Goal: Task Accomplishment & Management: Complete application form

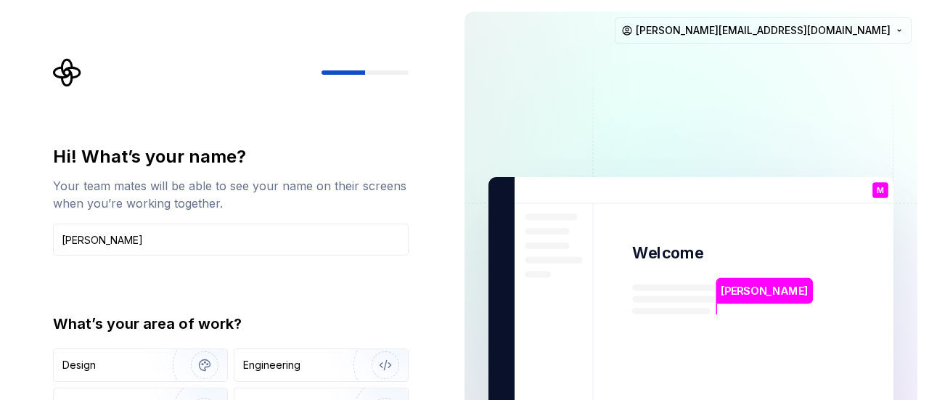
type input "[PERSON_NAME]"
click at [210, 360] on img "button" at bounding box center [195, 364] width 93 height 97
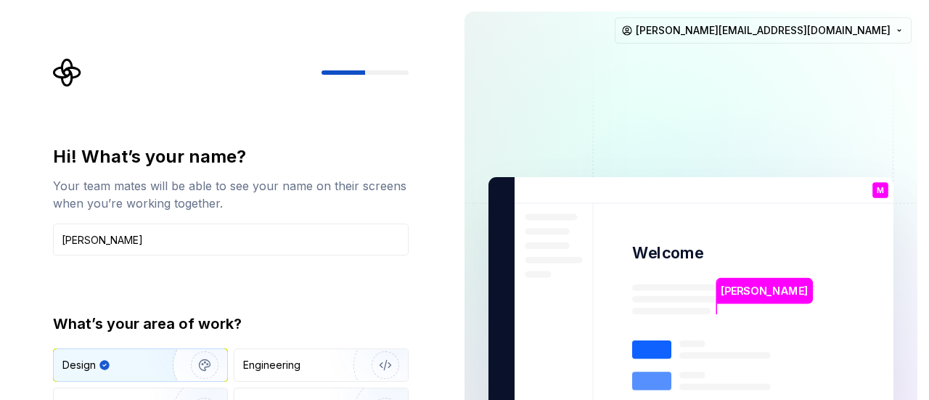
click at [422, 320] on div "Hi! What’s your name? Your team mates will be able to see your name on their sc…" at bounding box center [235, 291] width 382 height 466
click at [351, 74] on div at bounding box center [343, 72] width 44 height 4
type input "[PERSON_NAME]"
click at [133, 369] on div "Design" at bounding box center [107, 365] width 91 height 15
type button "Design"
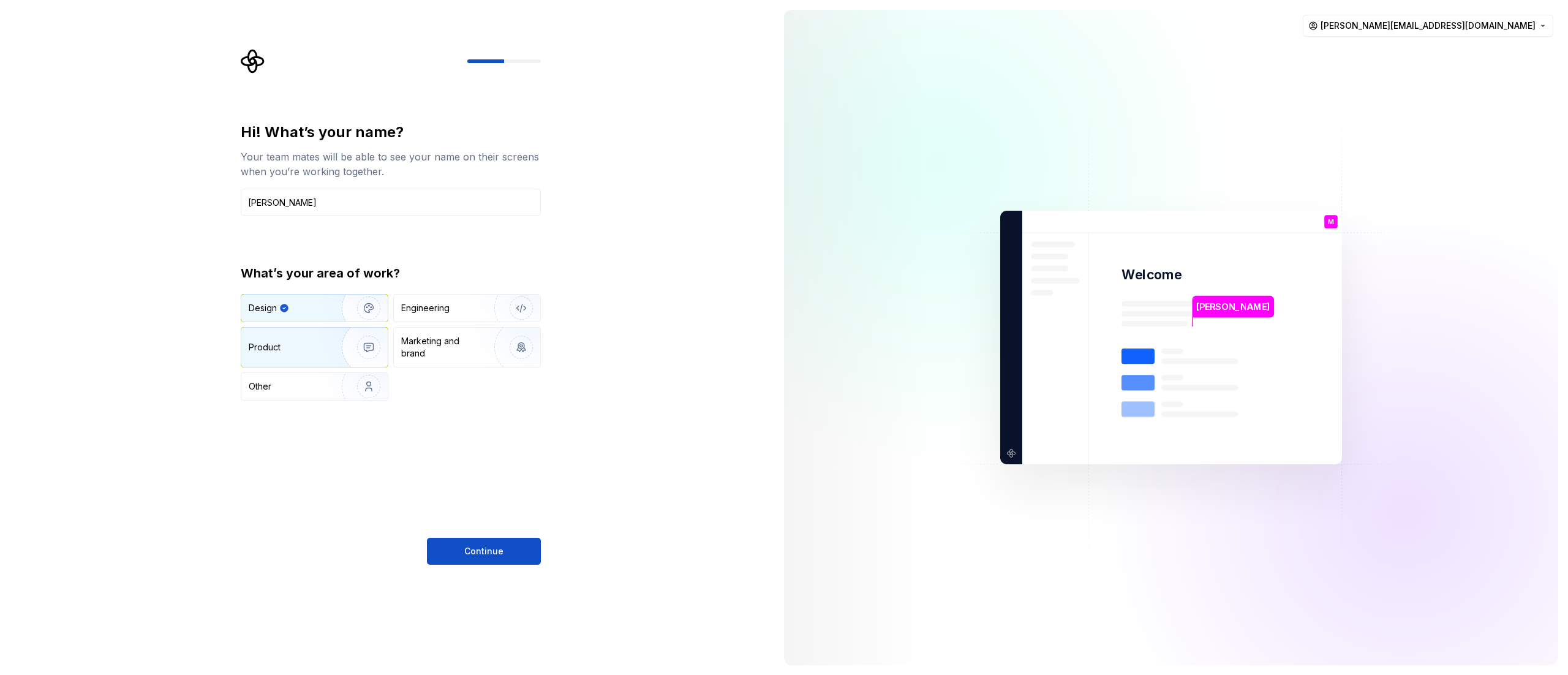
drag, startPoint x: 370, startPoint y: 264, endPoint x: 356, endPoint y: 353, distance: 90.1
click at [356, 337] on img "button" at bounding box center [361, 347] width 79 height 82
click at [366, 291] on div "What’s your area of work? Design Engineering Product Marketing and brand Other" at bounding box center [390, 332] width 300 height 136
drag, startPoint x: 366, startPoint y: 318, endPoint x: 373, endPoint y: 315, distance: 7.6
click at [366, 316] on img "button" at bounding box center [361, 308] width 79 height 82
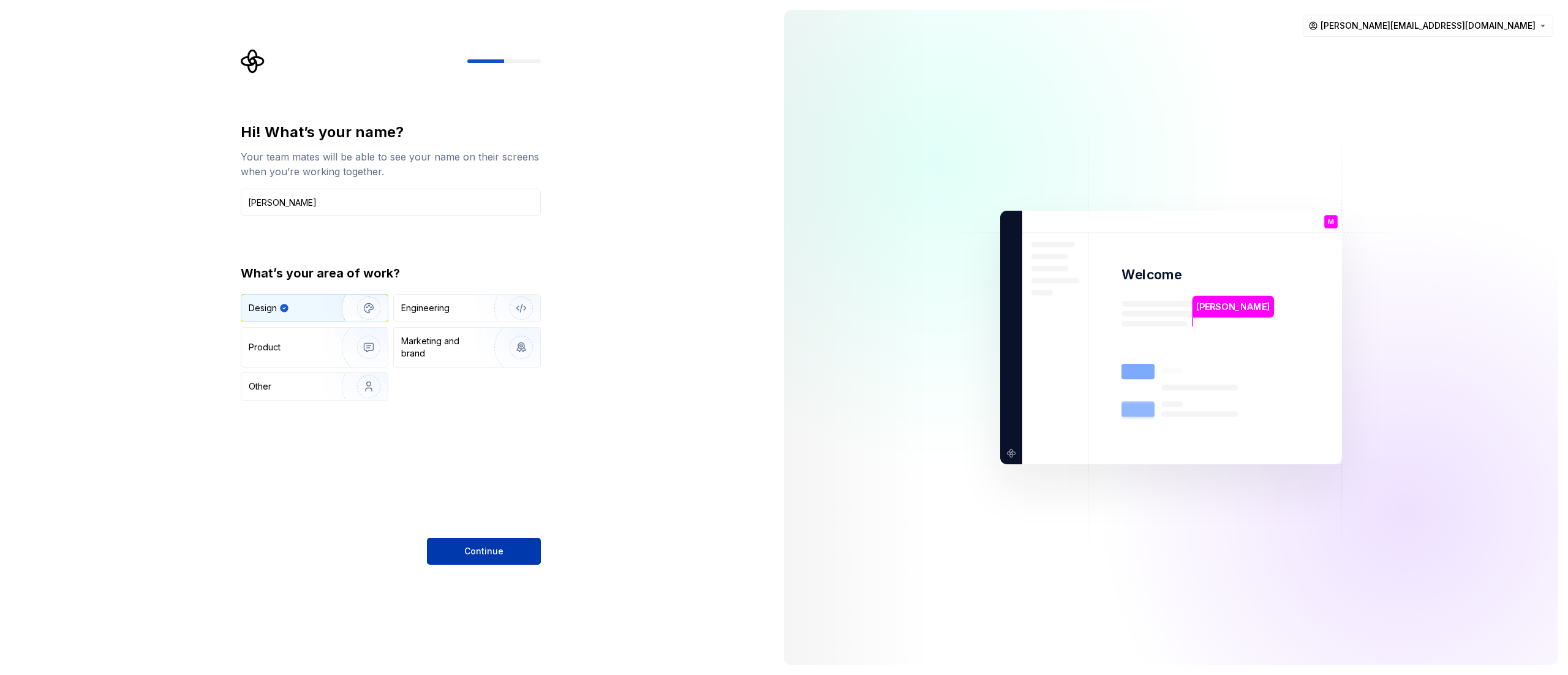
drag, startPoint x: 461, startPoint y: 574, endPoint x: 479, endPoint y: 552, distance: 28.4
click at [461, 337] on div "Hi! What’s your name? Your team mates will be able to see your name on their sc…" at bounding box center [387, 337] width 774 height 675
click at [479, 337] on span "Continue" at bounding box center [484, 552] width 39 height 13
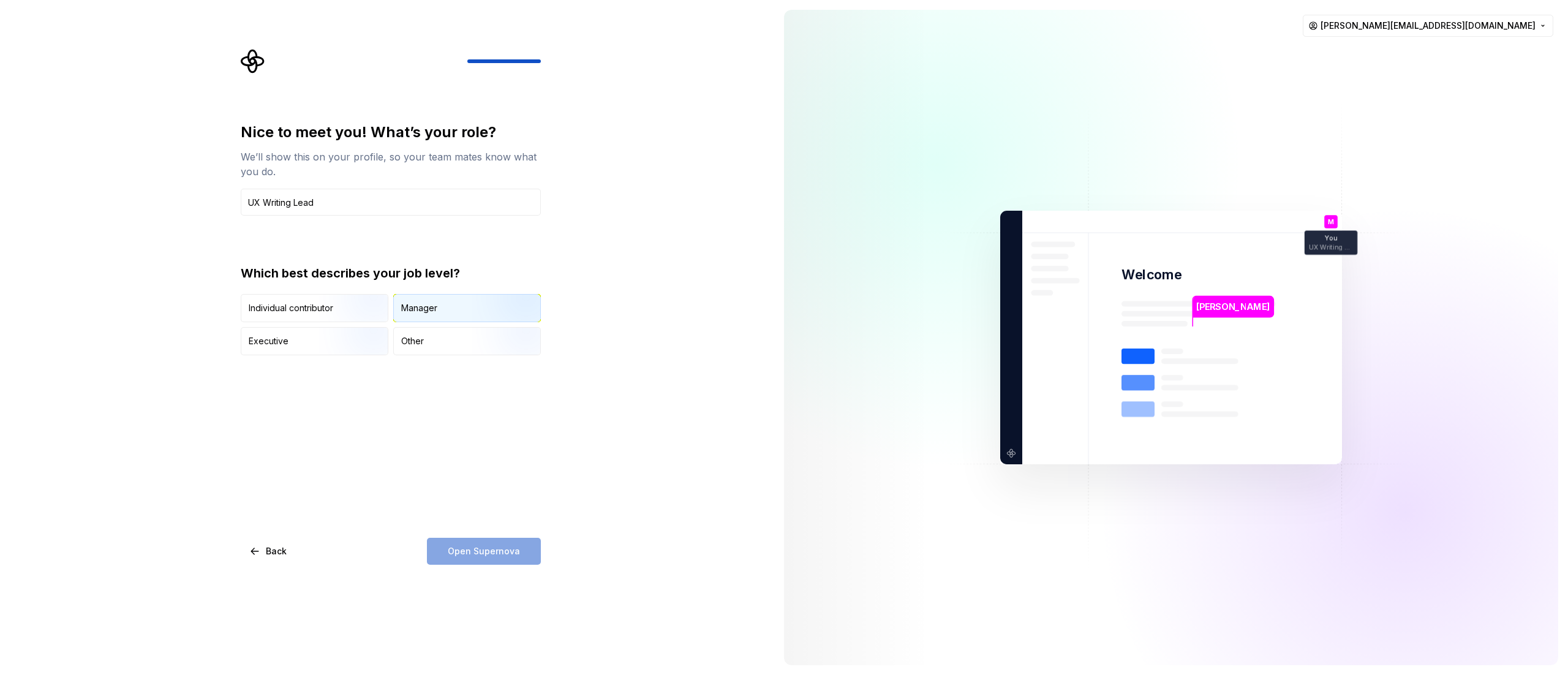
type input "UX Writing Lead"
click at [453, 294] on button "Manager" at bounding box center [467, 308] width 148 height 28
click at [340, 301] on img "button" at bounding box center [358, 323] width 79 height 82
click at [486, 308] on img "button" at bounding box center [511, 323] width 79 height 82
click at [354, 304] on img "button" at bounding box center [358, 323] width 79 height 82
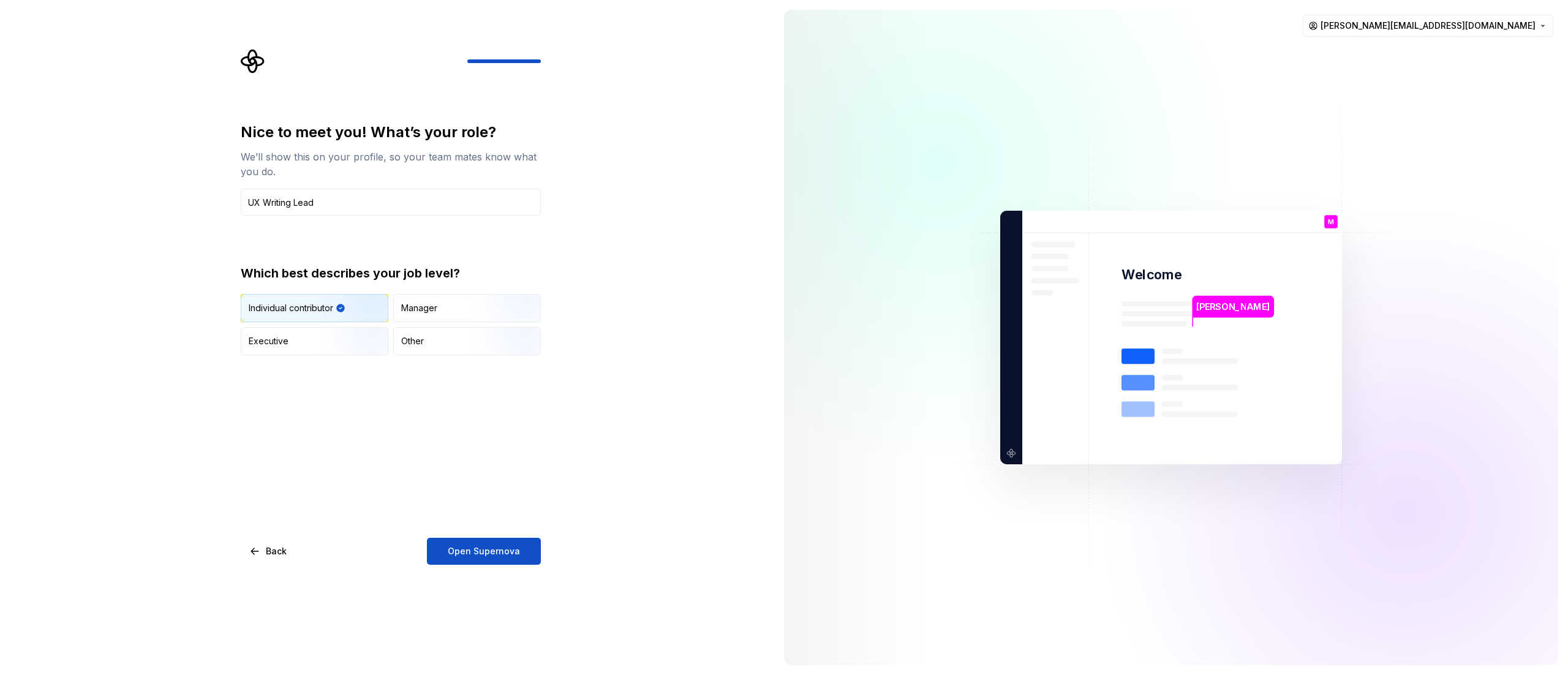
click at [469, 337] on div "Nice to meet you! What’s your role? We’ll show this on your profile, so your te…" at bounding box center [387, 337] width 774 height 675
click at [486, 337] on button "Open Supernova" at bounding box center [484, 552] width 114 height 27
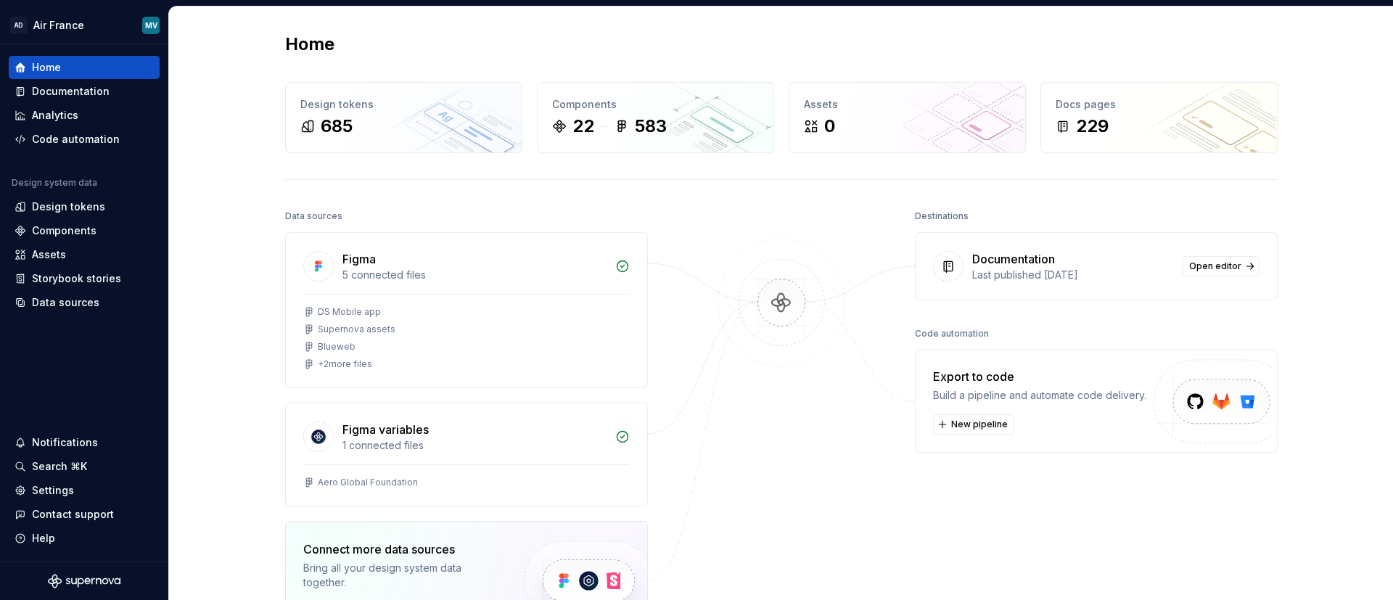
drag, startPoint x: 1669, startPoint y: 4, endPoint x: 223, endPoint y: 152, distance: 1452.6
click at [223, 152] on div "Home Design tokens 685 Components 22 583 Assets 0 Docs pages 229 Data sources F…" at bounding box center [781, 402] width 1224 height 791
click at [86, 96] on div "Documentation" at bounding box center [71, 91] width 78 height 15
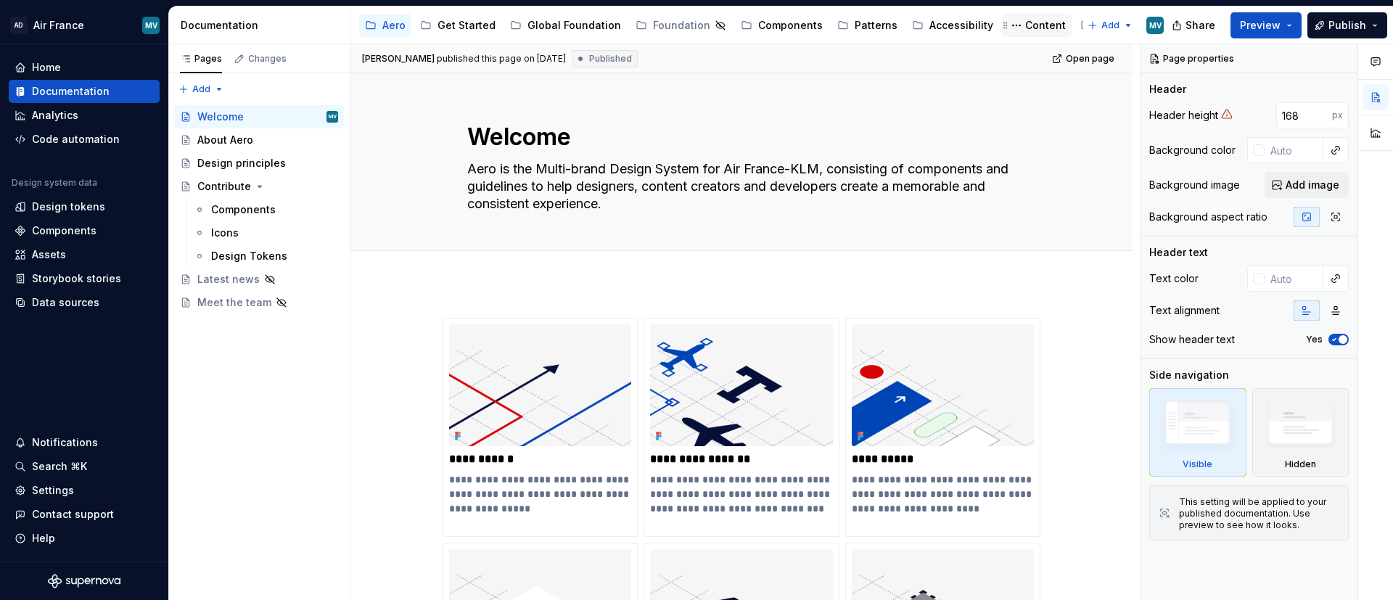
click at [928, 20] on div "Content" at bounding box center [1045, 25] width 41 height 15
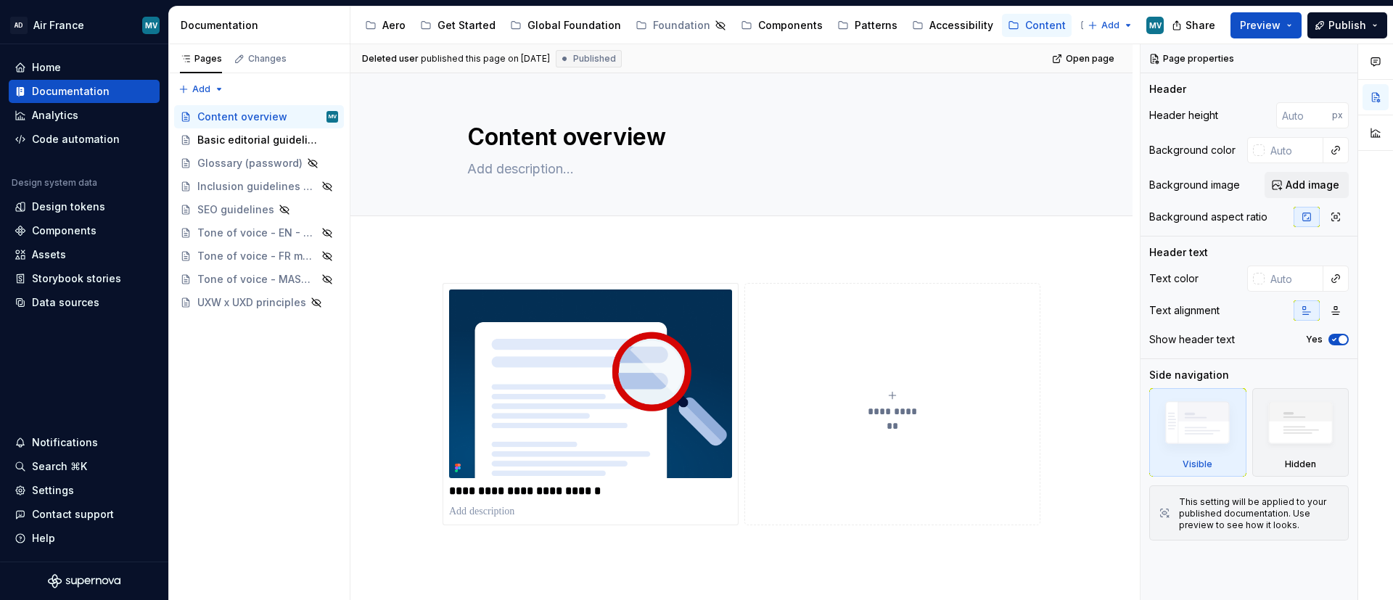
type textarea "*"
